Goal: Task Accomplishment & Management: Manage account settings

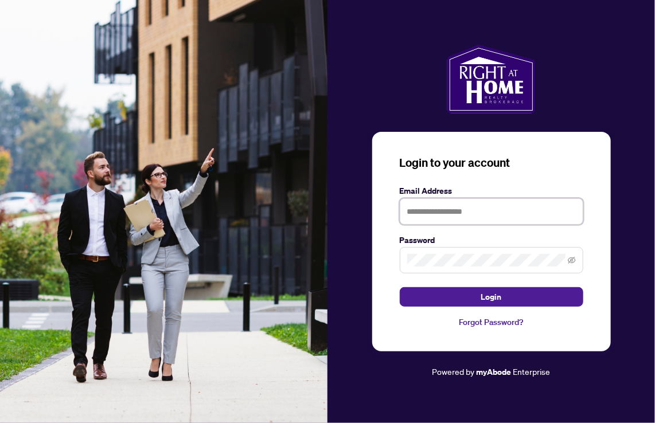
click at [478, 210] on input "text" at bounding box center [491, 211] width 183 height 26
type input "**********"
click at [400, 287] on button "Login" at bounding box center [491, 296] width 183 height 19
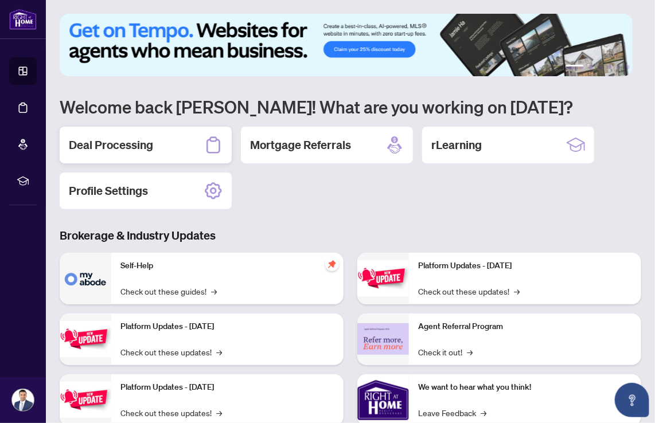
click at [109, 149] on h2 "Deal Processing" at bounding box center [111, 145] width 84 height 16
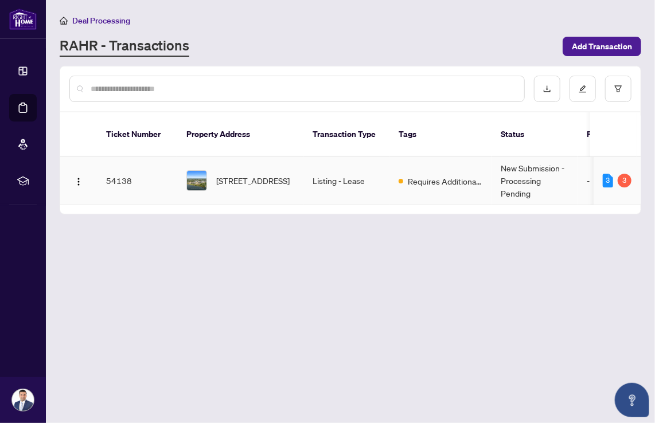
click at [420, 175] on span "Requires Additional Docs" at bounding box center [445, 181] width 75 height 13
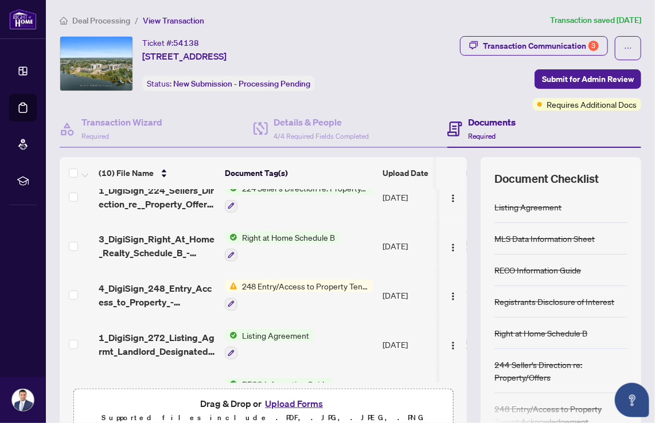
scroll to position [292, 0]
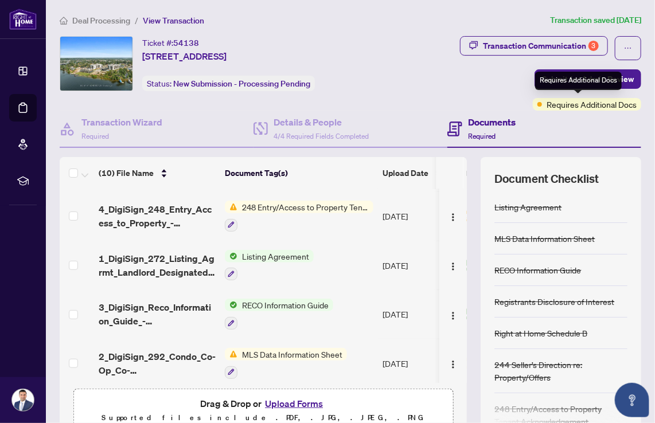
click at [554, 103] on span "Requires Additional Docs" at bounding box center [591, 104] width 90 height 13
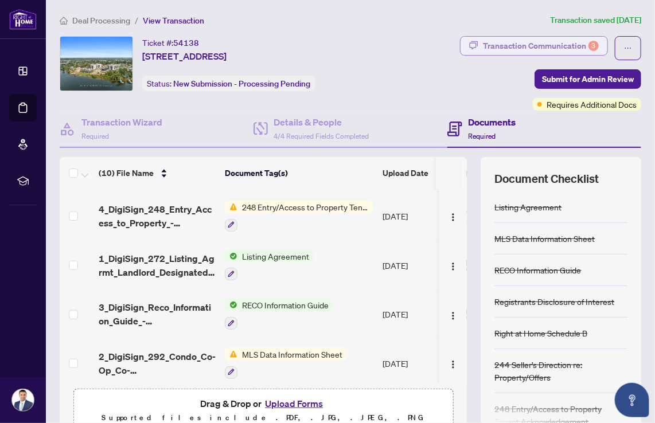
click at [546, 42] on div "Transaction Communication 3" at bounding box center [541, 46] width 116 height 18
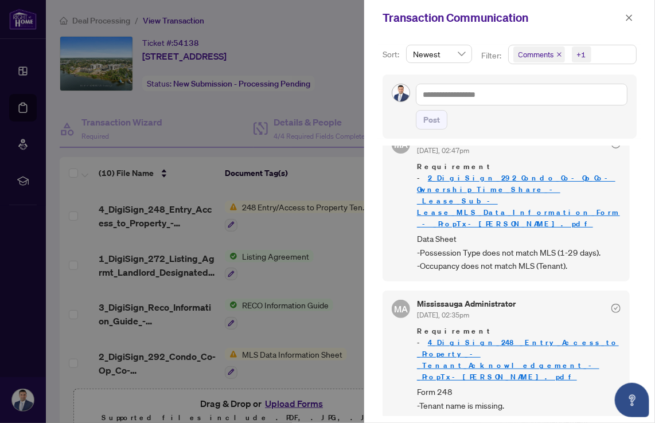
scroll to position [0, 0]
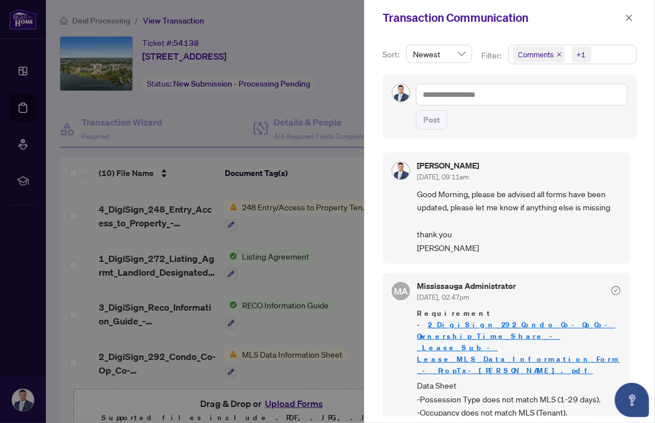
click at [50, 299] on div at bounding box center [327, 211] width 655 height 423
click at [204, 122] on div at bounding box center [327, 211] width 655 height 423
click at [629, 15] on icon "close" at bounding box center [629, 18] width 8 height 8
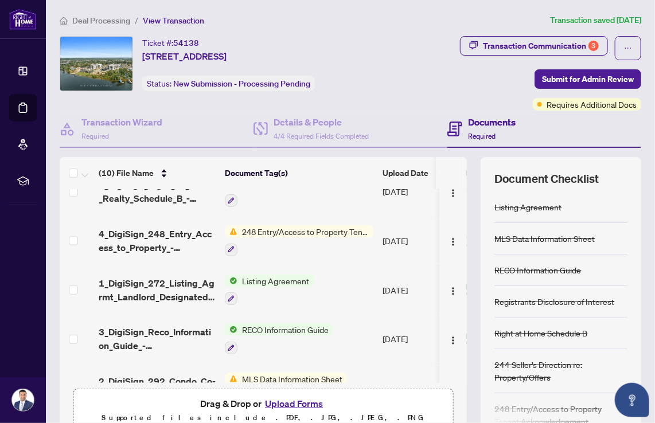
scroll to position [292, 0]
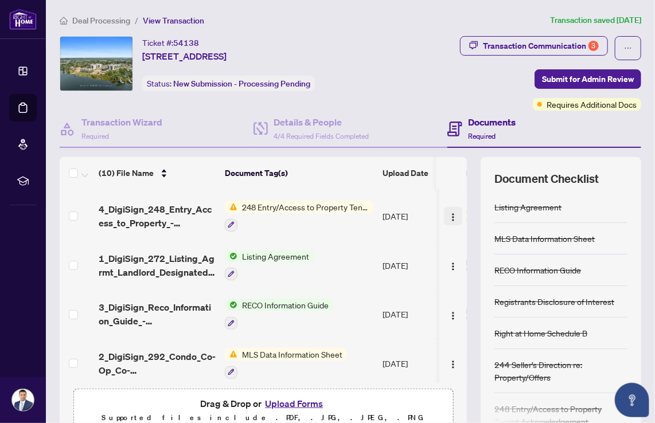
click at [448, 213] on img "button" at bounding box center [452, 217] width 9 height 9
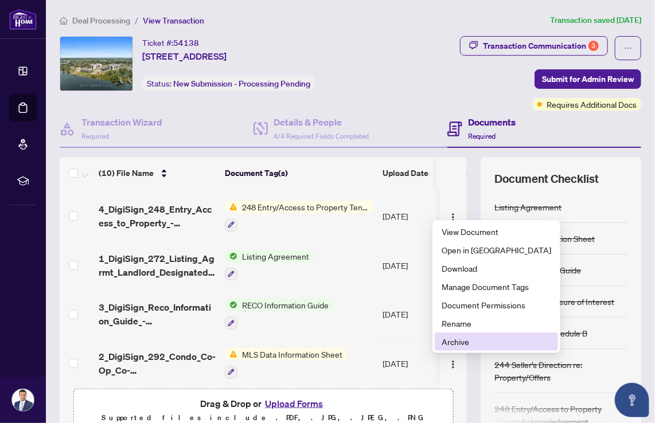
click at [475, 341] on span "Archive" at bounding box center [496, 341] width 110 height 13
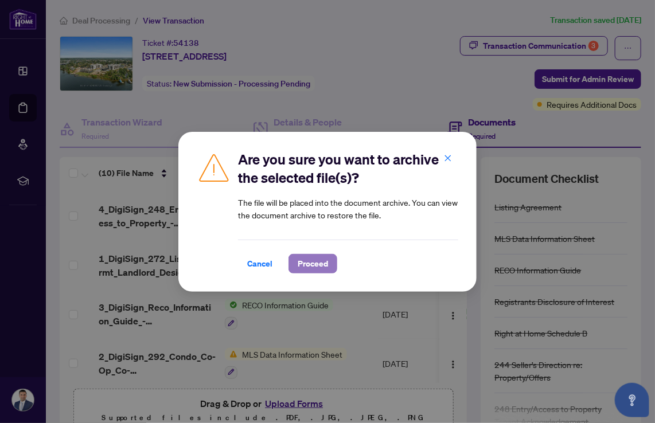
click at [327, 271] on span "Proceed" at bounding box center [313, 264] width 30 height 18
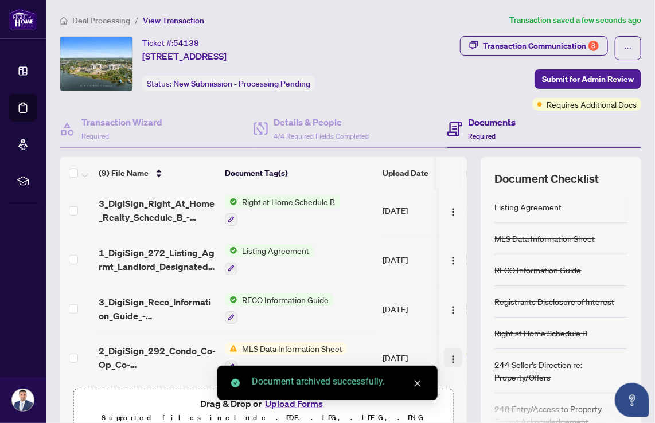
scroll to position [244, 0]
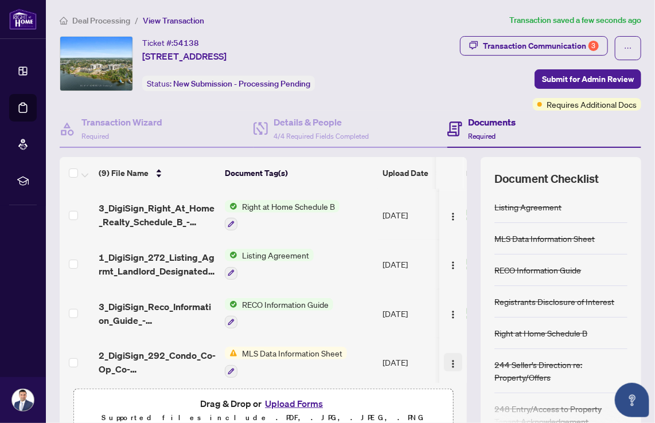
click at [448, 360] on img "button" at bounding box center [452, 364] width 9 height 9
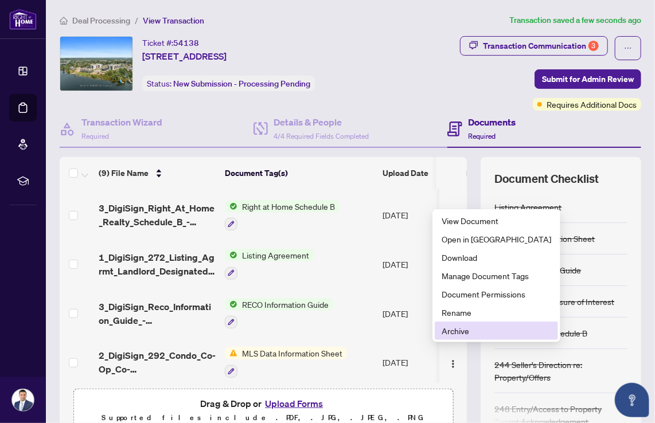
click at [462, 329] on span "Archive" at bounding box center [496, 331] width 110 height 13
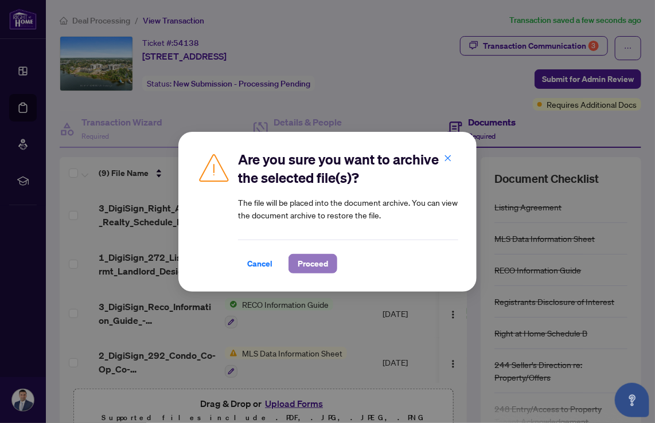
click at [303, 264] on span "Proceed" at bounding box center [313, 264] width 30 height 18
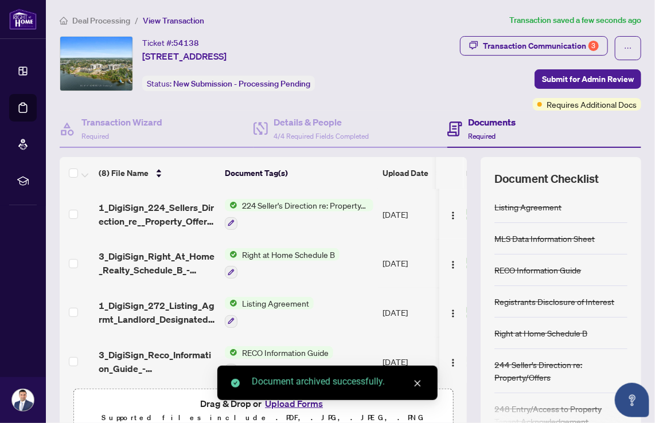
scroll to position [55, 0]
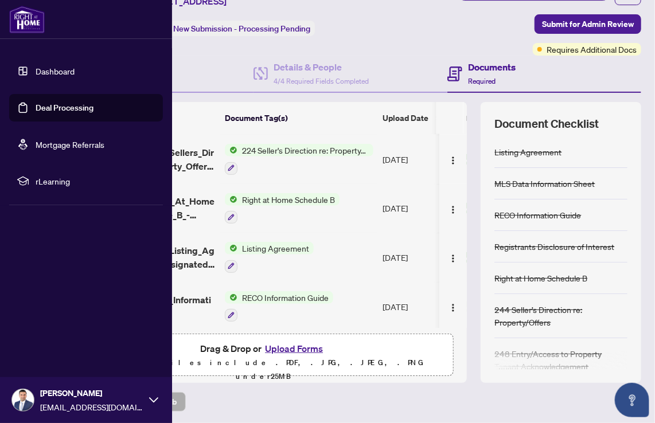
click at [47, 103] on link "Deal Processing" at bounding box center [65, 108] width 58 height 10
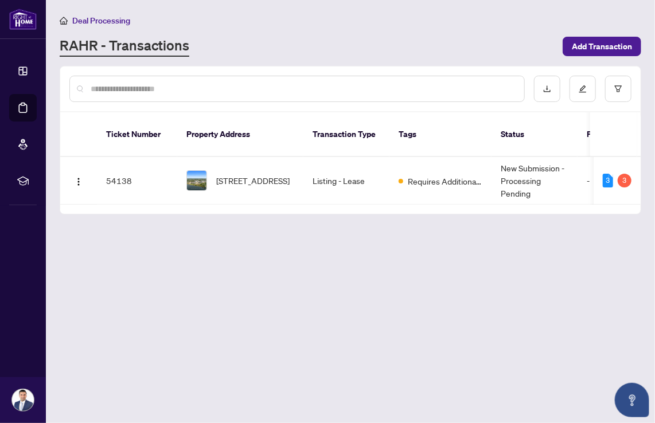
click at [330, 240] on main "Deal Processing [PERSON_NAME] - Transactions Add Transaction Ticket Number Prop…" at bounding box center [350, 211] width 609 height 423
click at [626, 174] on div "3" at bounding box center [625, 181] width 14 height 14
click at [604, 174] on div "3" at bounding box center [608, 181] width 10 height 14
